Goal: Check status: Check status

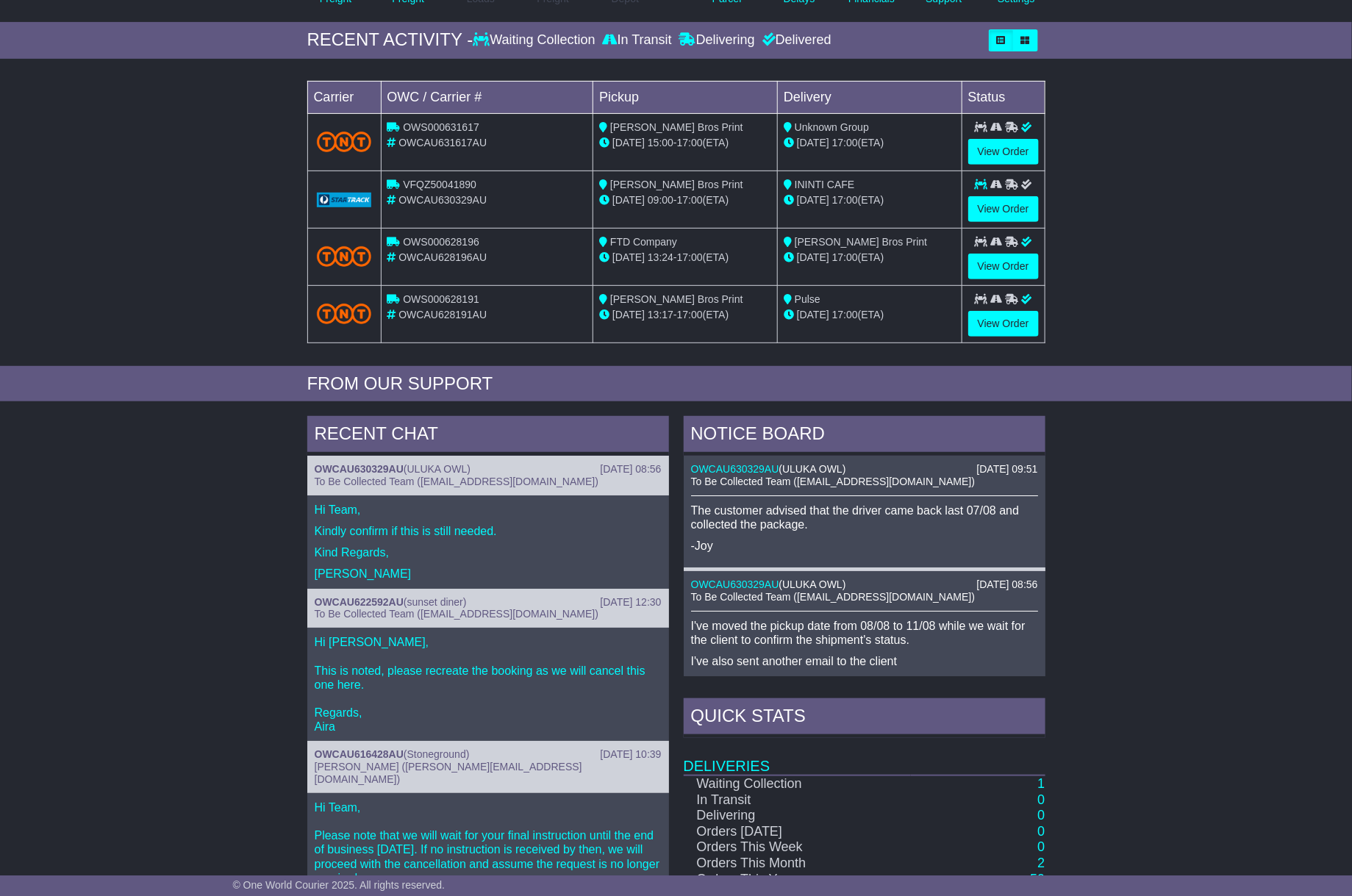
scroll to position [391, 0]
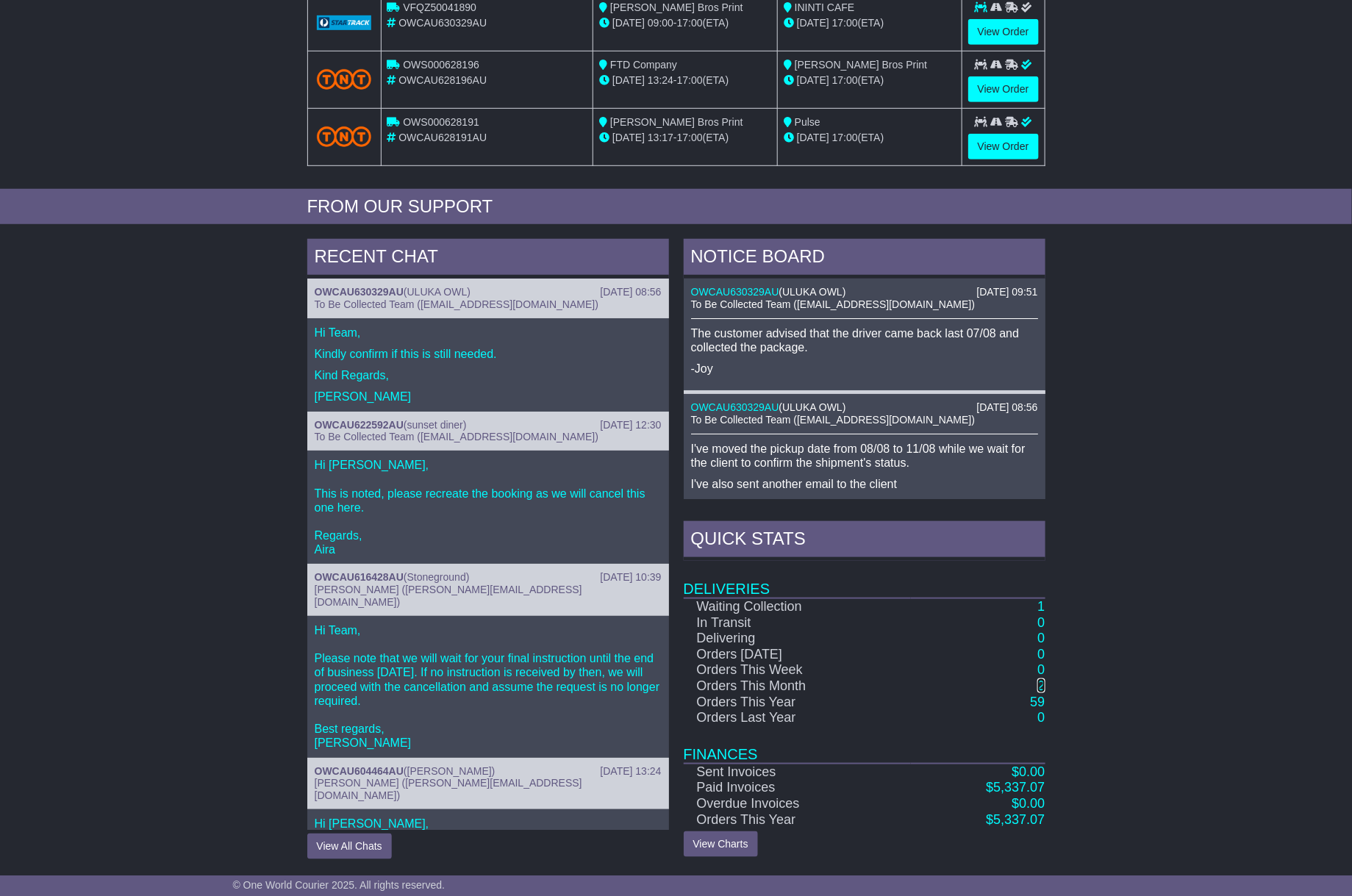
click at [1038, 684] on link "2" at bounding box center [1040, 685] width 7 height 15
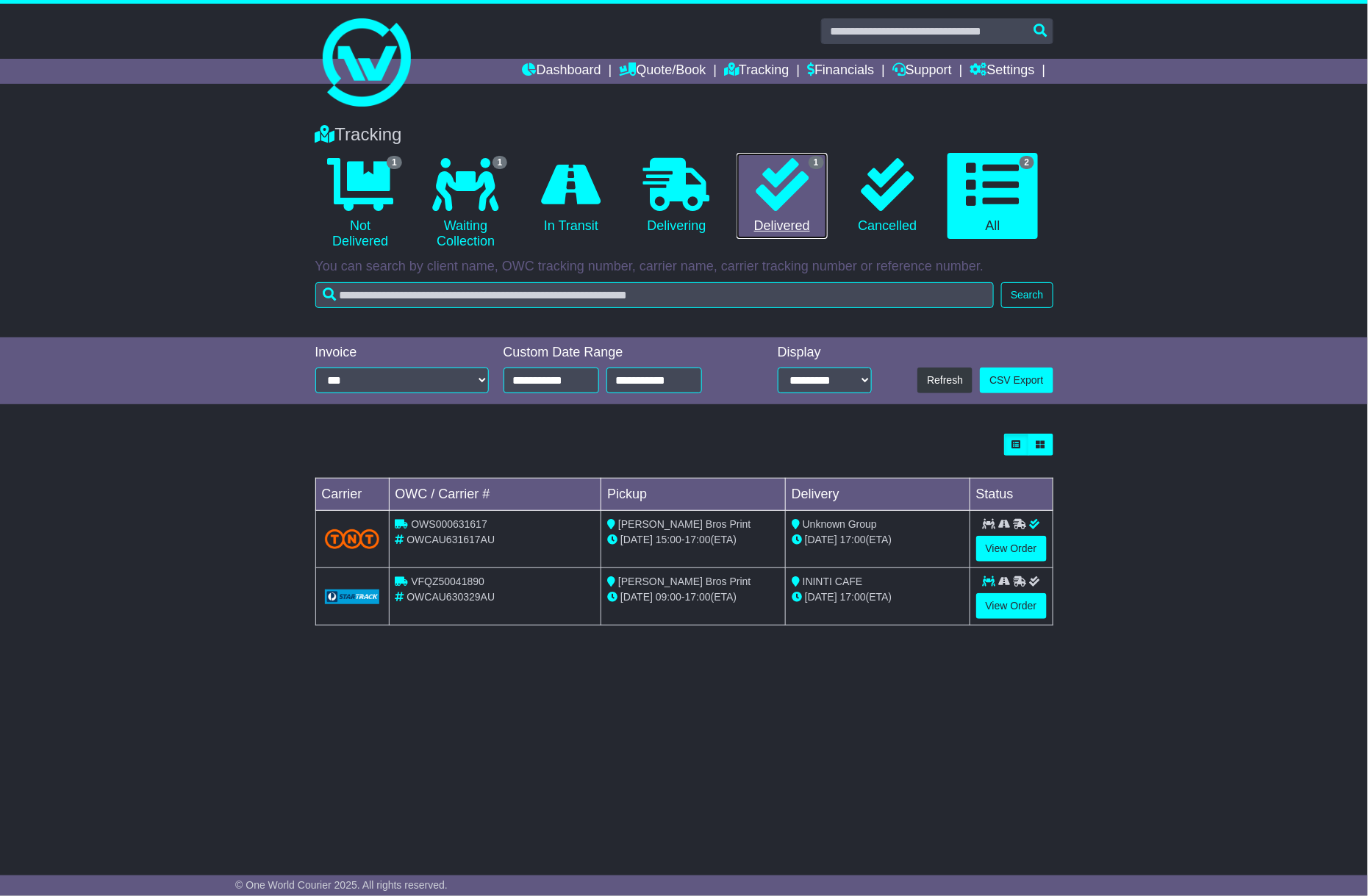
click at [750, 192] on link "1 Delivered" at bounding box center [782, 196] width 90 height 86
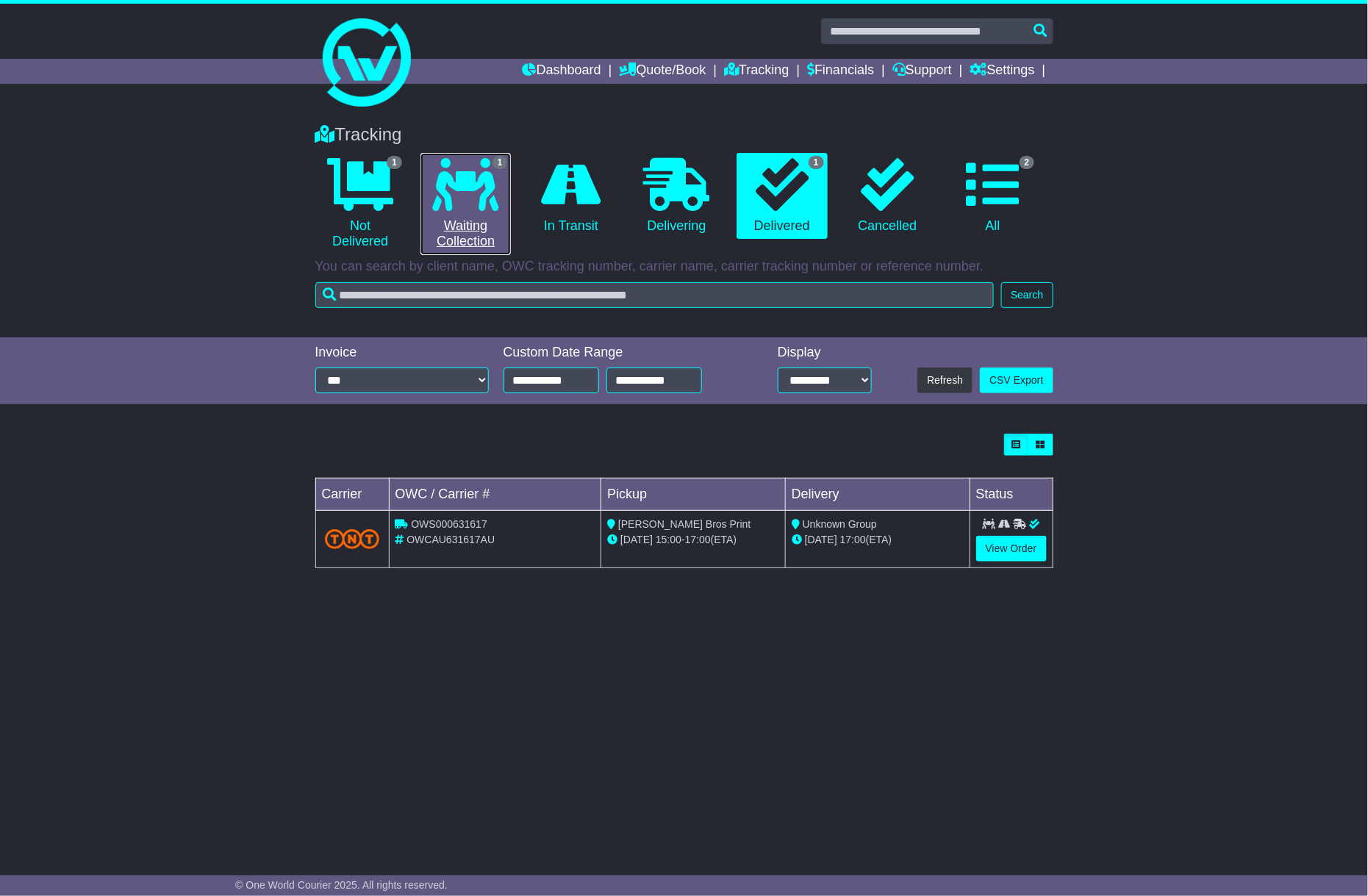
click at [489, 193] on icon at bounding box center [466, 184] width 66 height 53
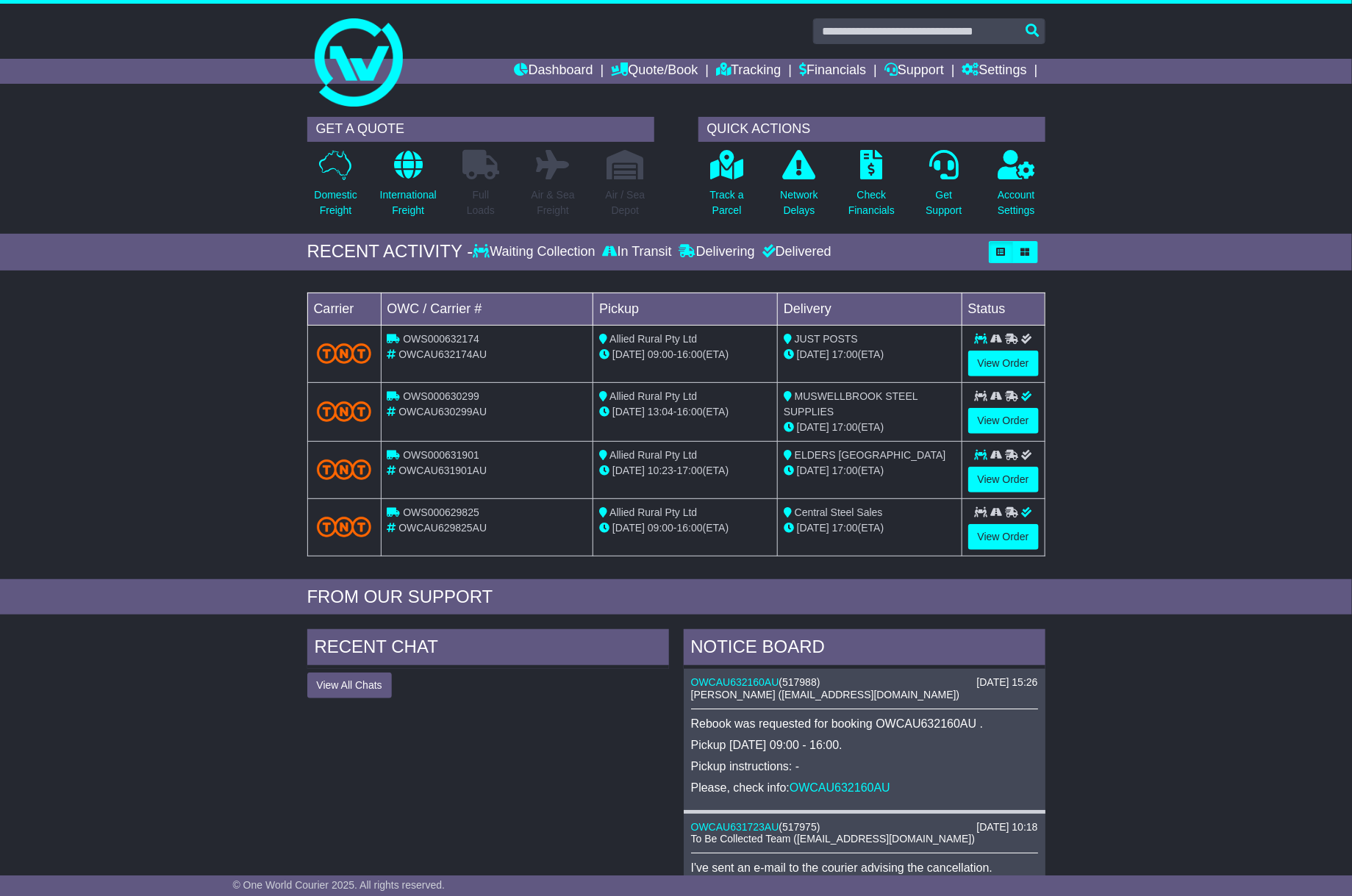
scroll to position [389, 0]
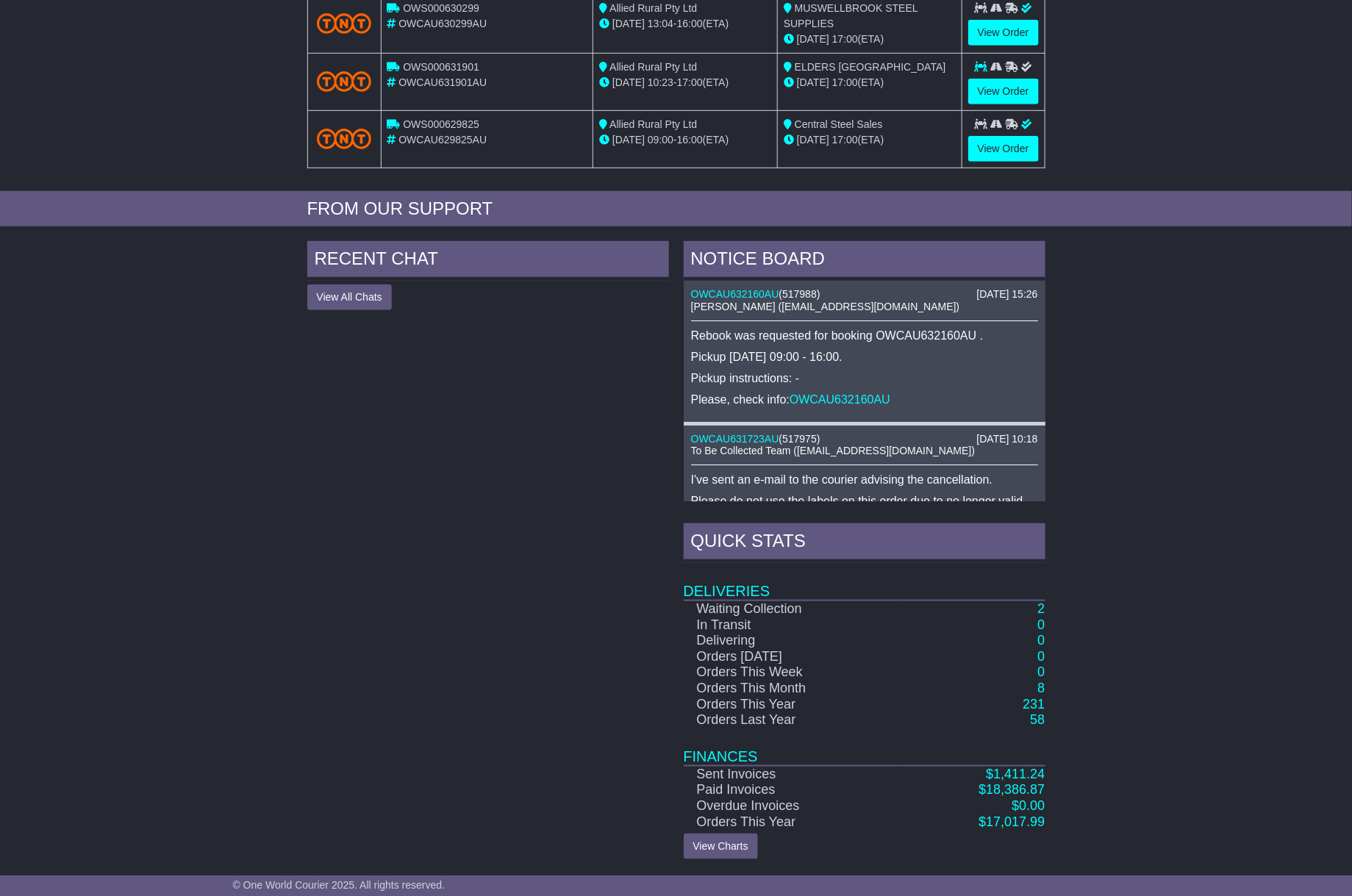
click at [1036, 688] on td "8" at bounding box center [974, 688] width 142 height 16
click at [1038, 687] on link "8" at bounding box center [1040, 687] width 7 height 15
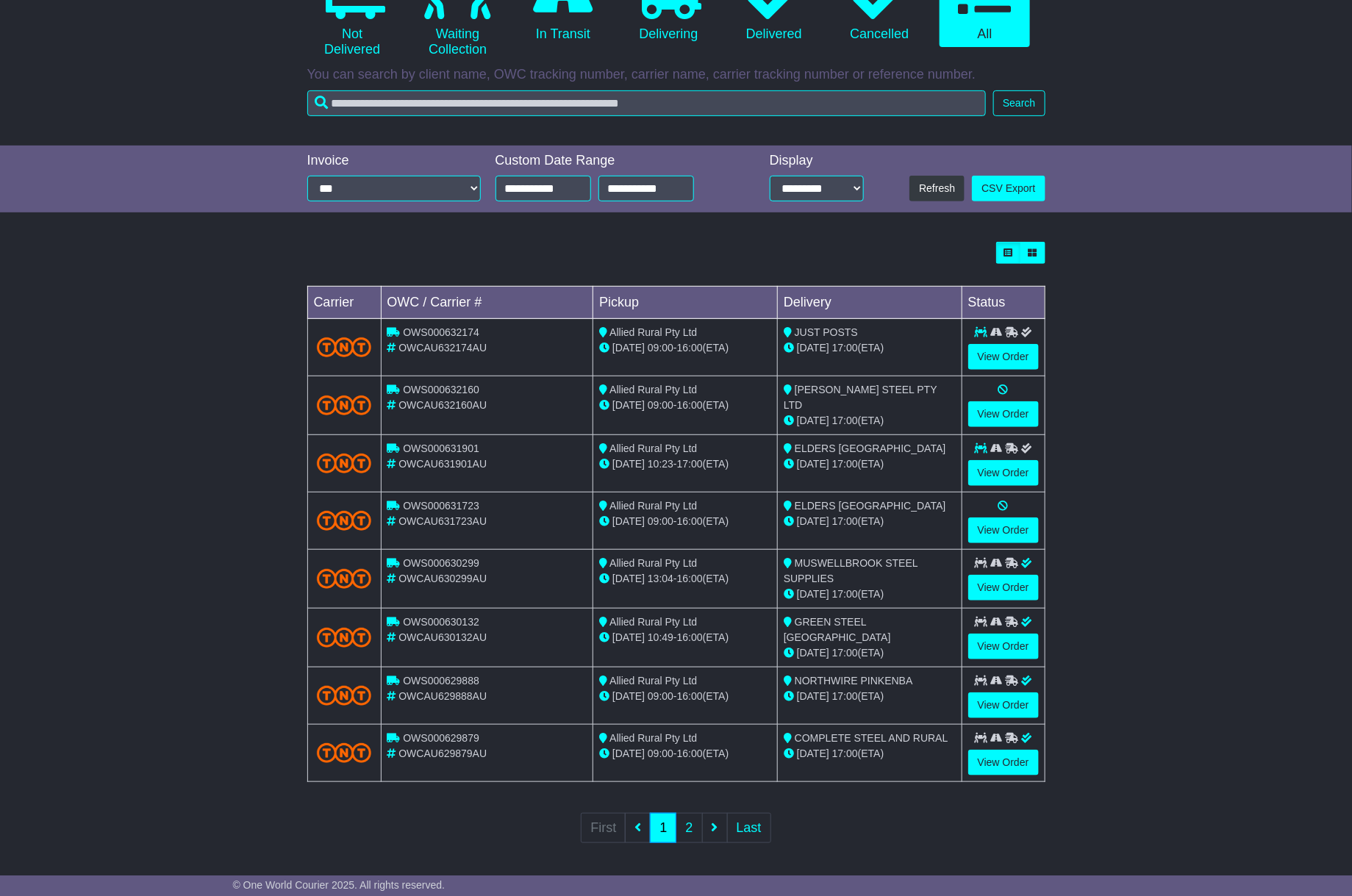
scroll to position [195, 0]
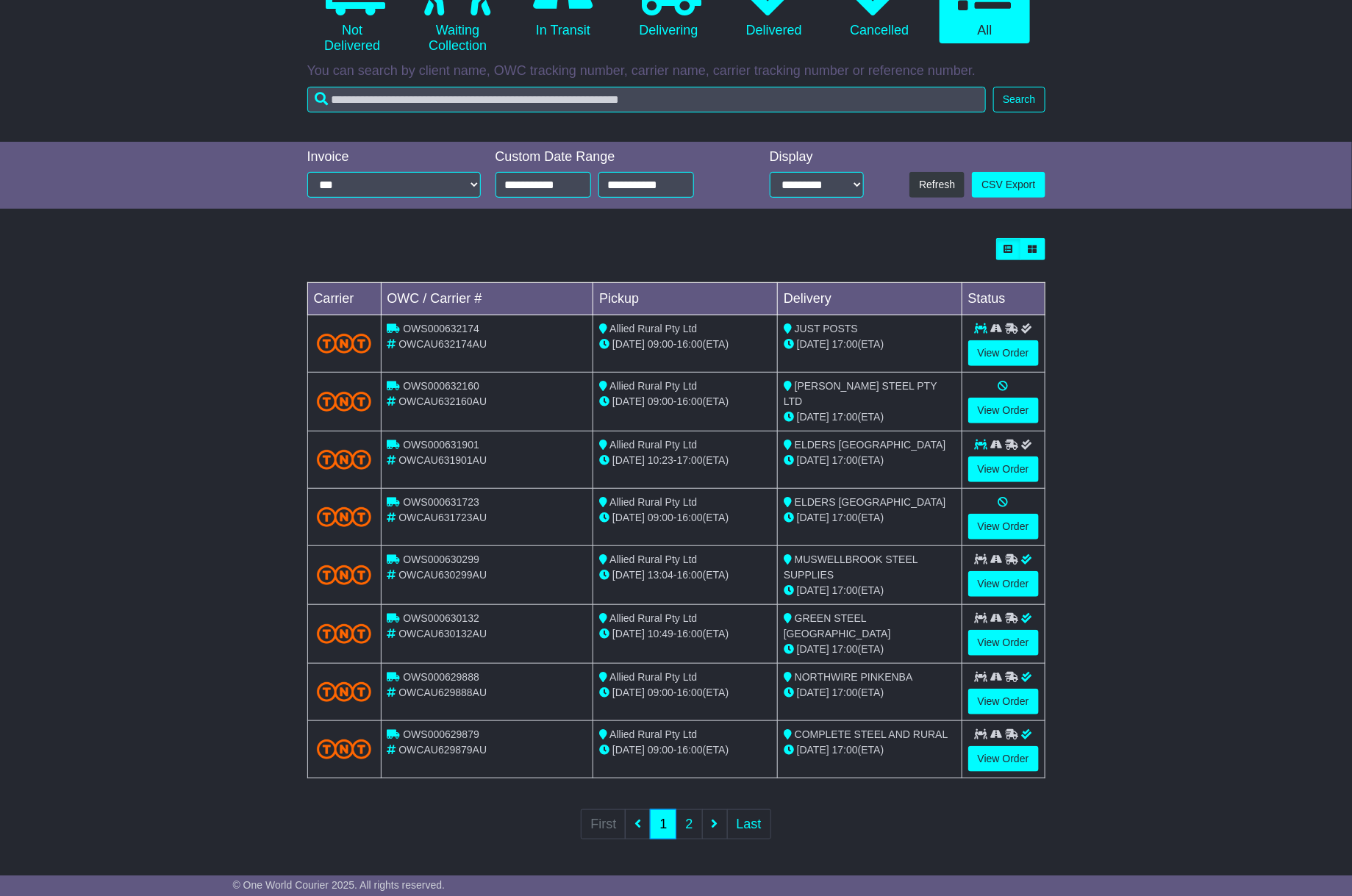
click at [433, 450] on span "OWS000631901" at bounding box center [441, 445] width 76 height 12
copy span "OWS000631901"
click at [425, 499] on span "OWS000631723" at bounding box center [441, 502] width 76 height 12
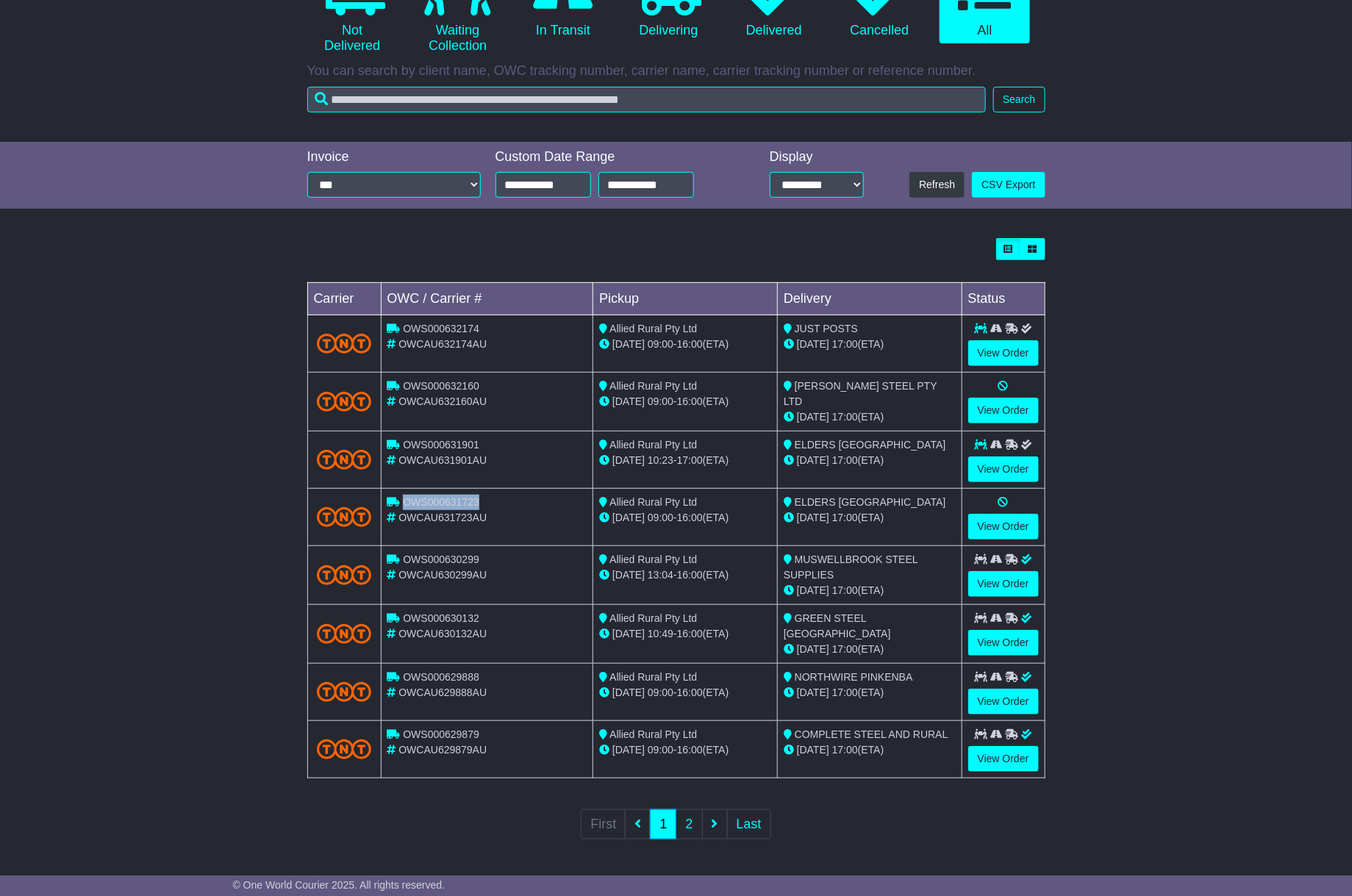
copy span "OWS000631723"
click at [695, 821] on link "2" at bounding box center [688, 823] width 26 height 30
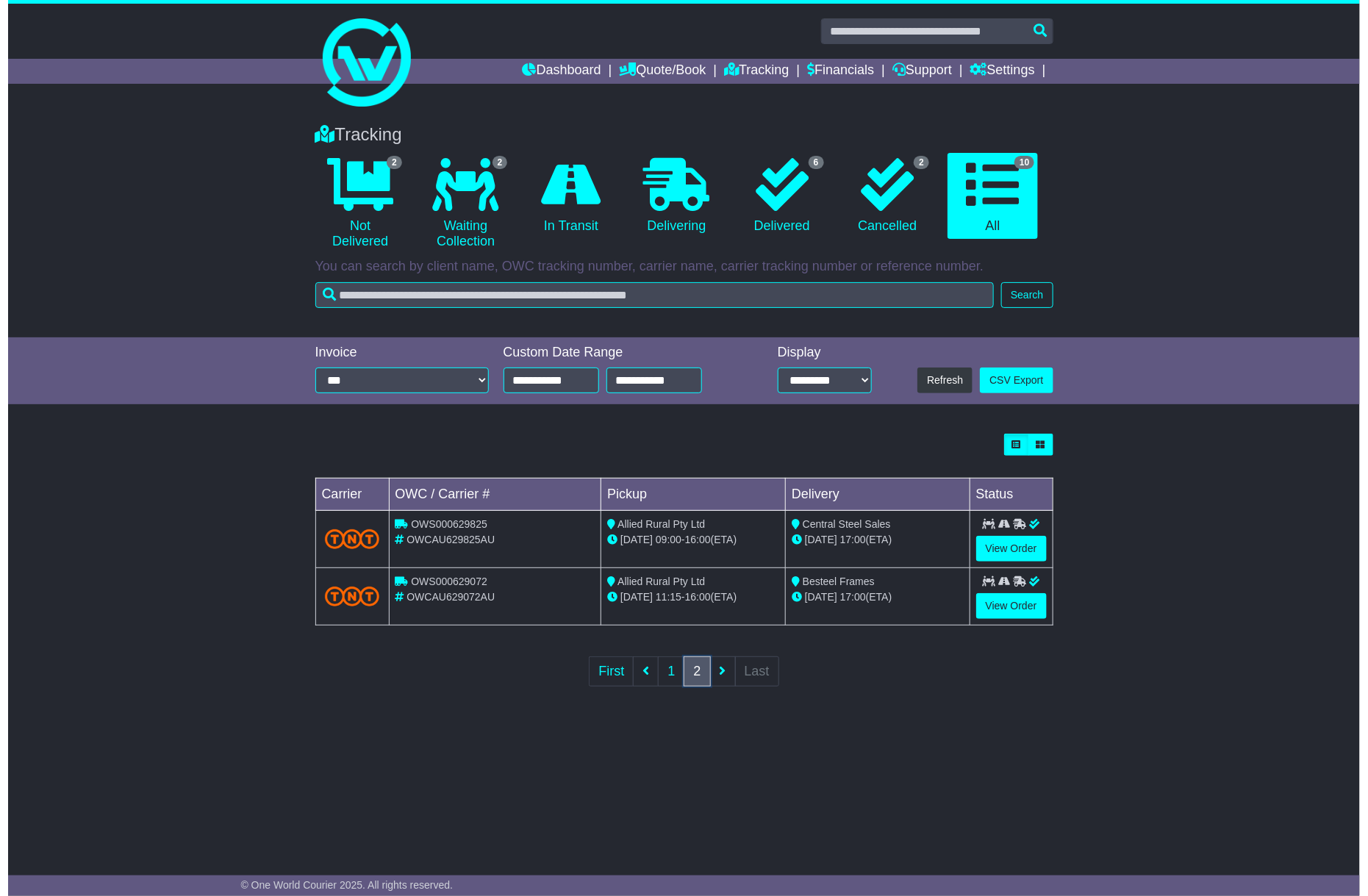
scroll to position [0, 0]
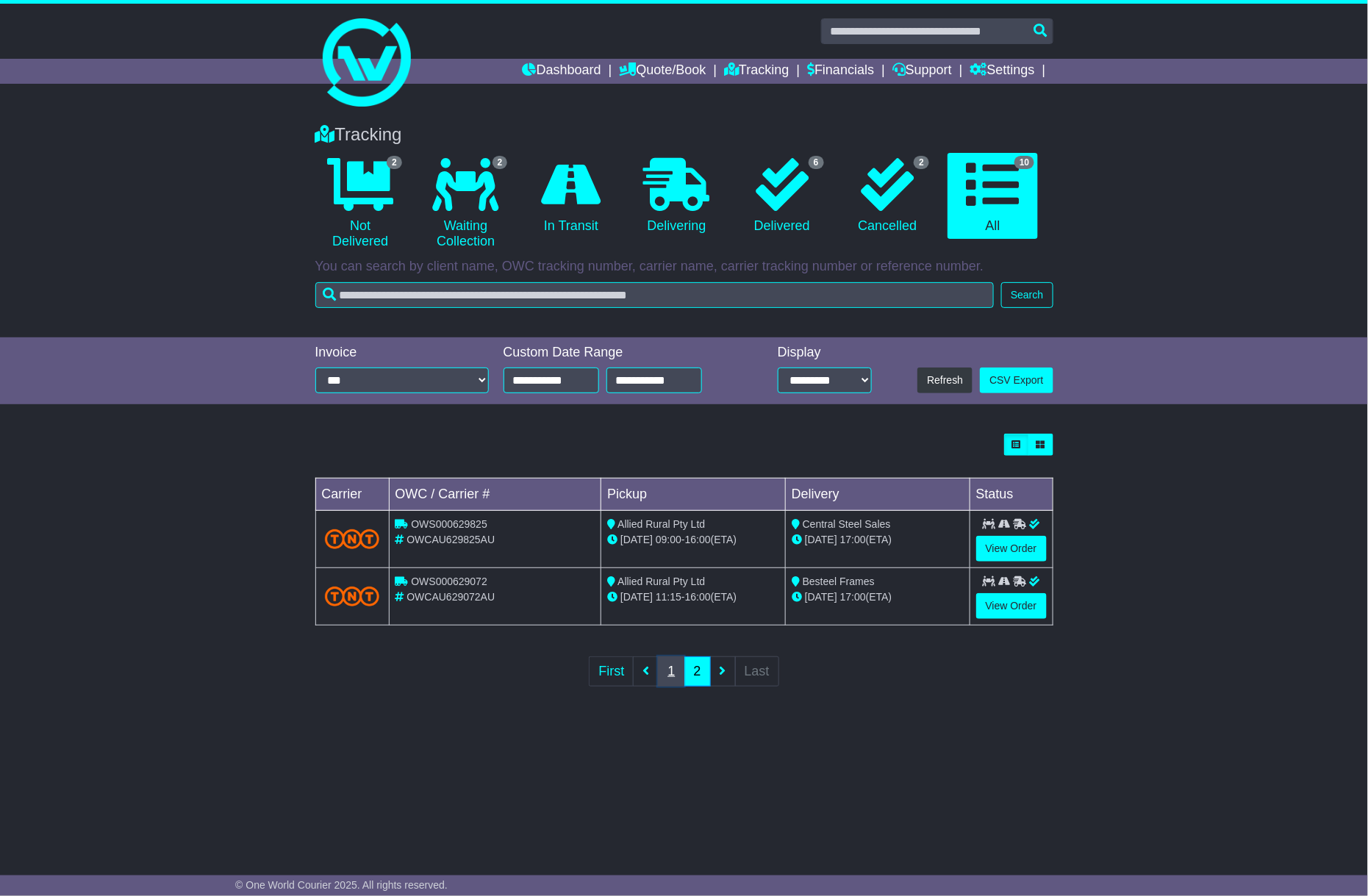
click at [671, 672] on link "1" at bounding box center [671, 672] width 26 height 30
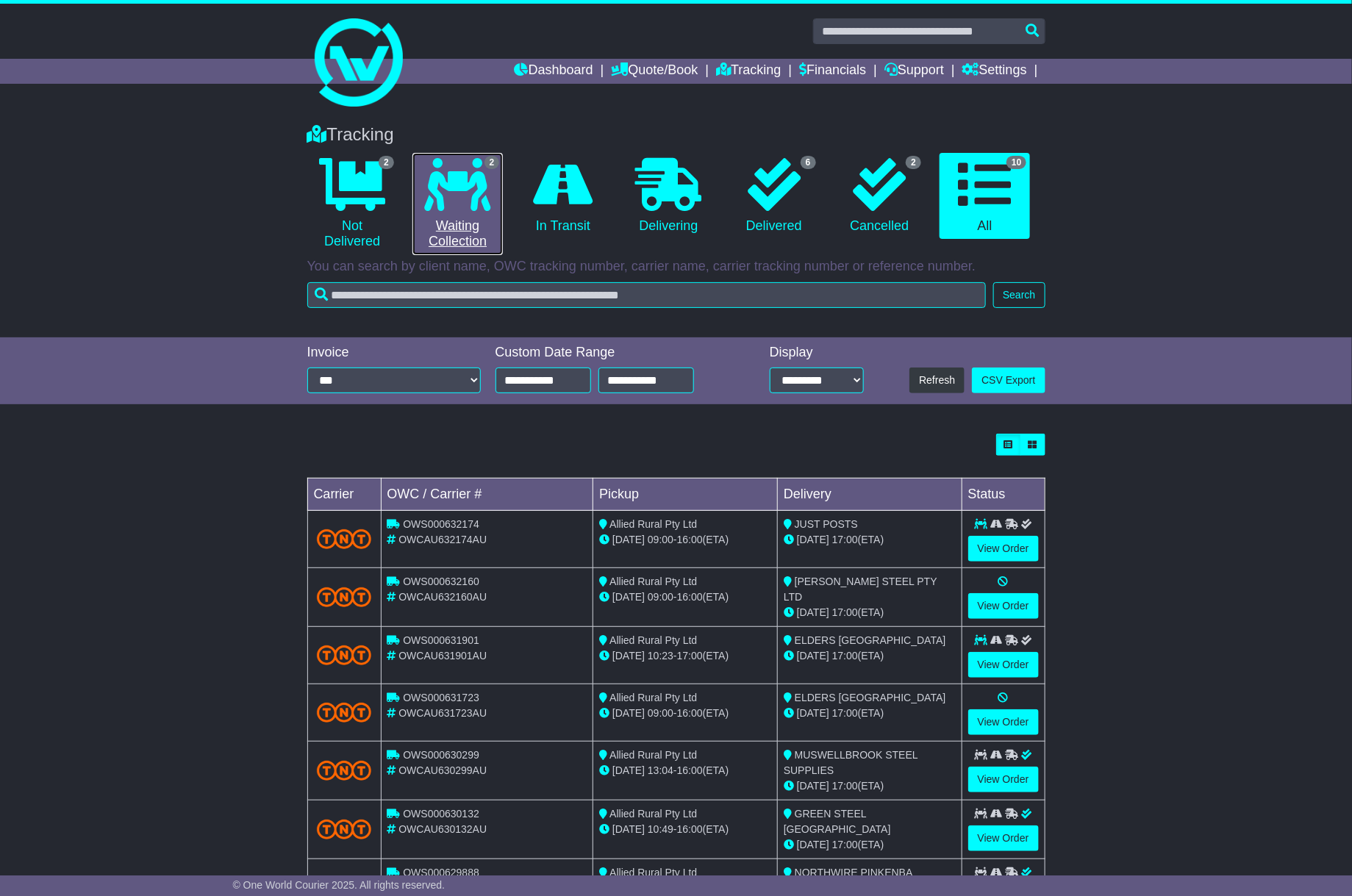
click at [487, 219] on link "2 Waiting Collection" at bounding box center [458, 204] width 90 height 102
